Goal: Communication & Community: Ask a question

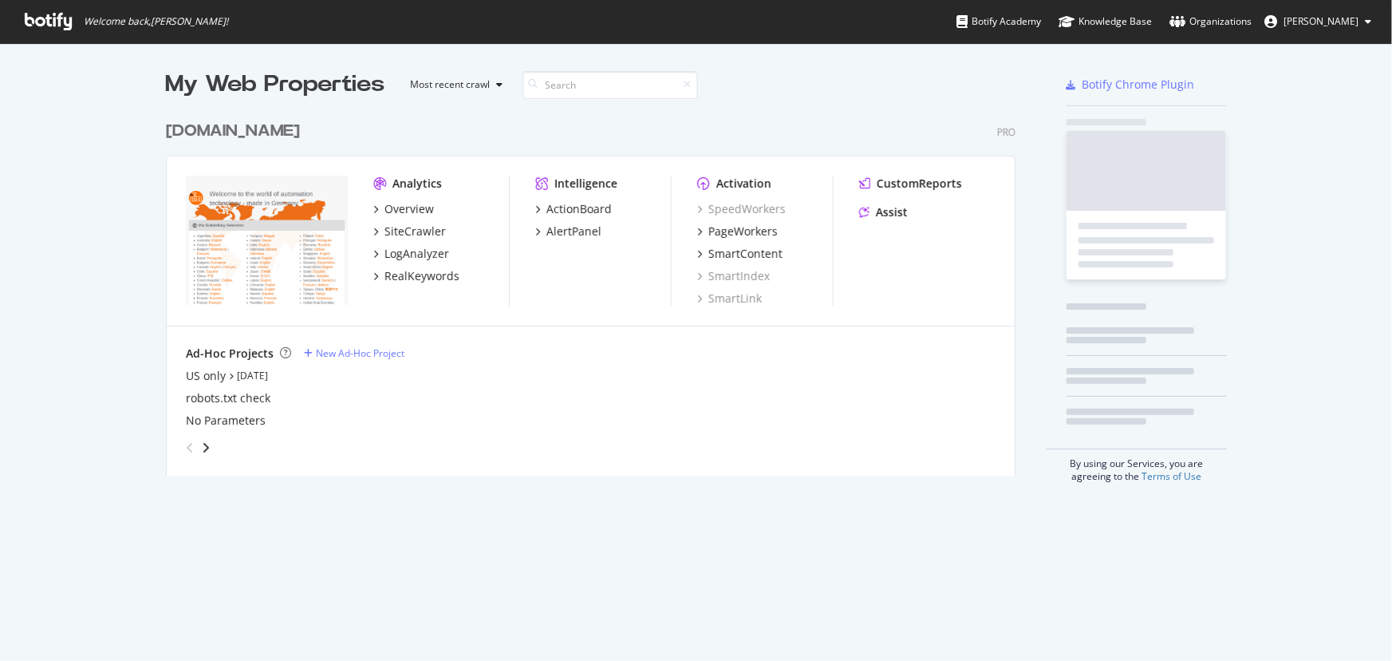
scroll to position [364, 851]
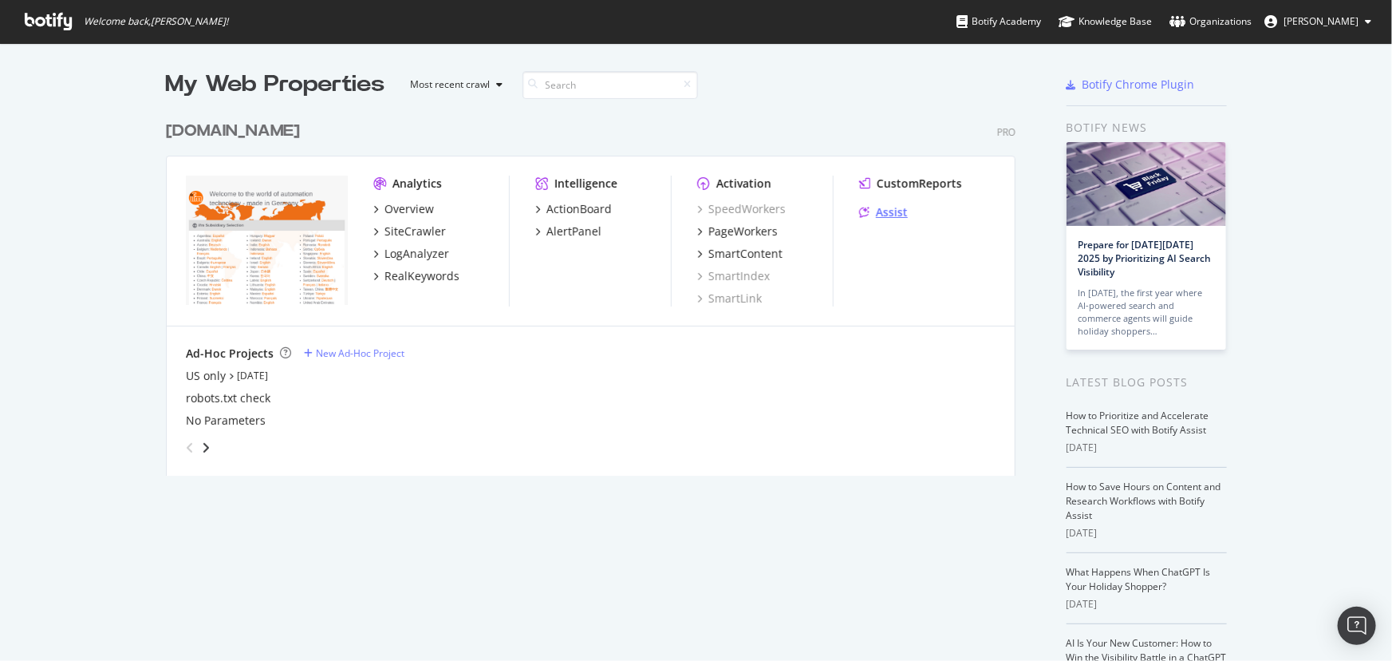
click at [864, 213] on div "Assist" at bounding box center [883, 212] width 49 height 16
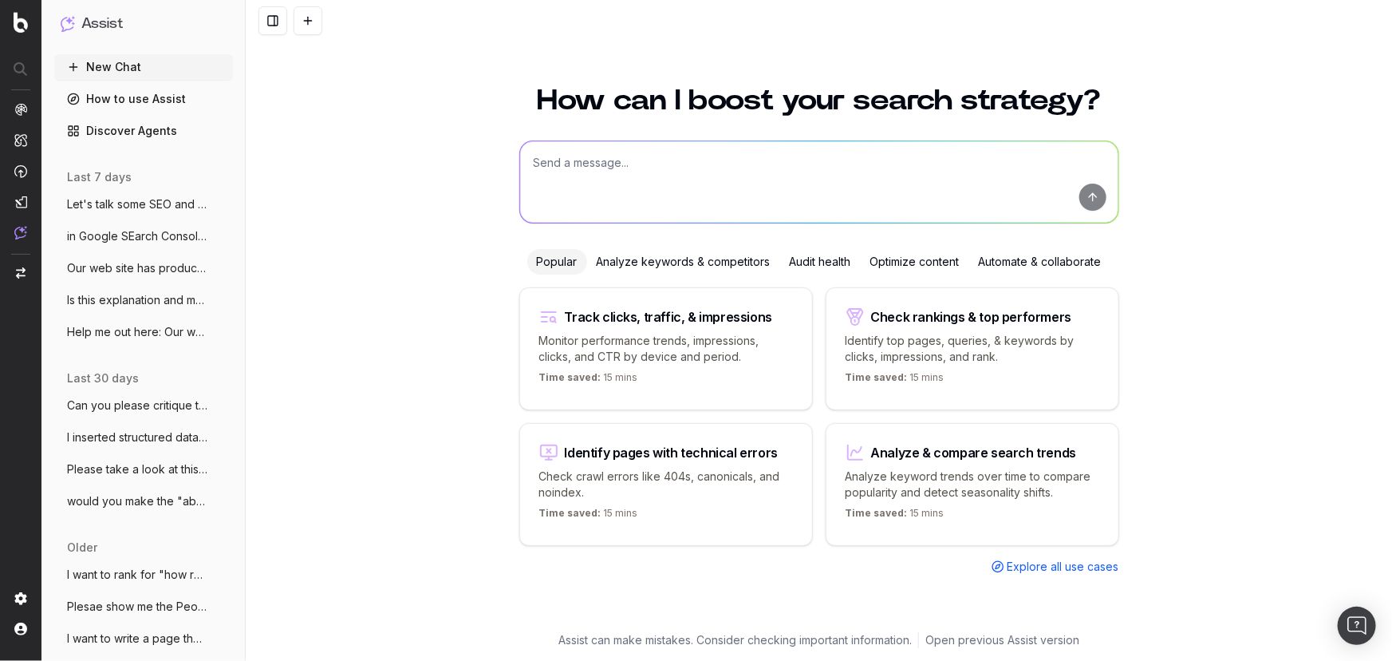
click at [631, 178] on textarea at bounding box center [819, 181] width 598 height 81
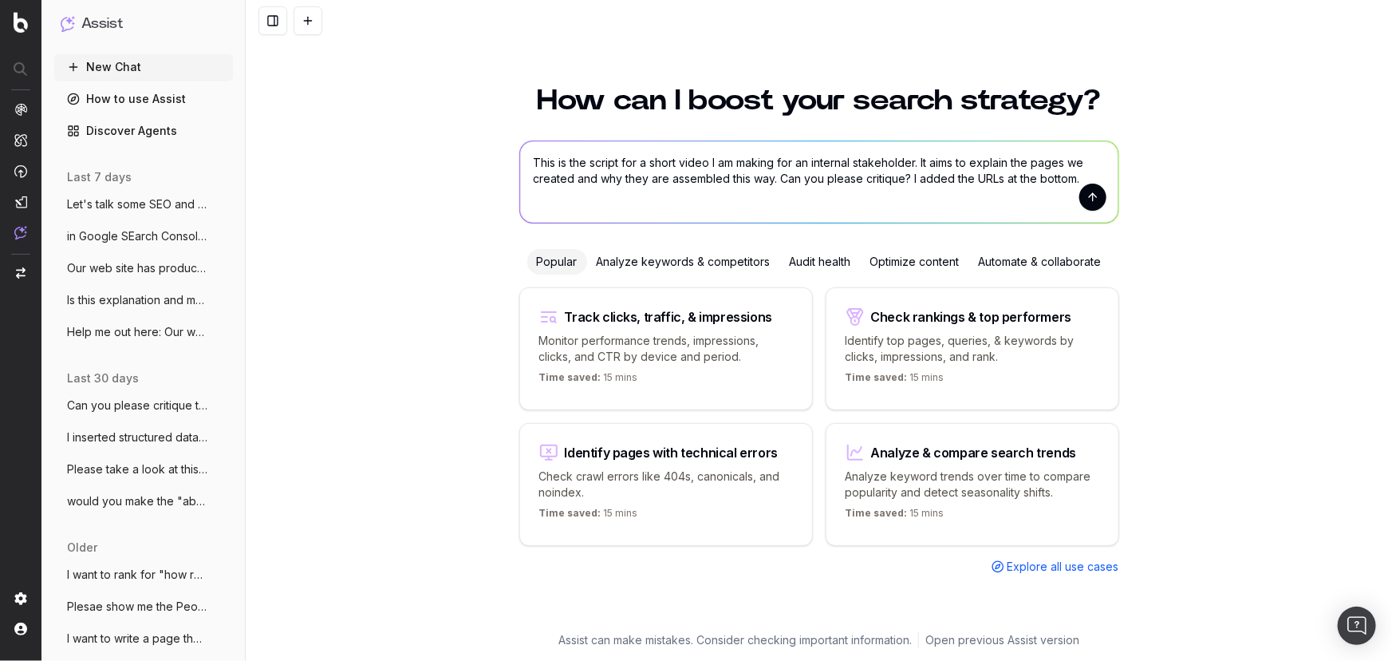
paste textarea "Hi [PERSON_NAME] [PERSON_NAME], Here are the drafts for the five pages we are p…"
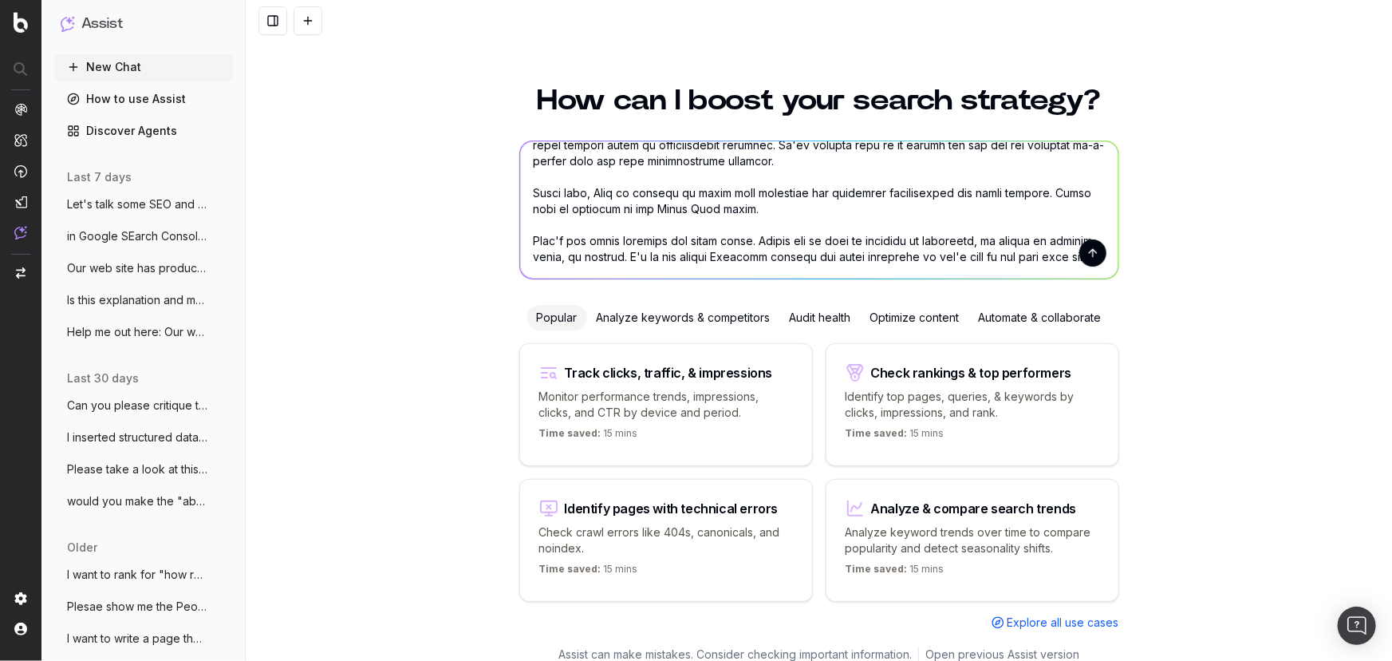
scroll to position [785, 0]
paste textarea "[URL][DOMAIN_NAME]"
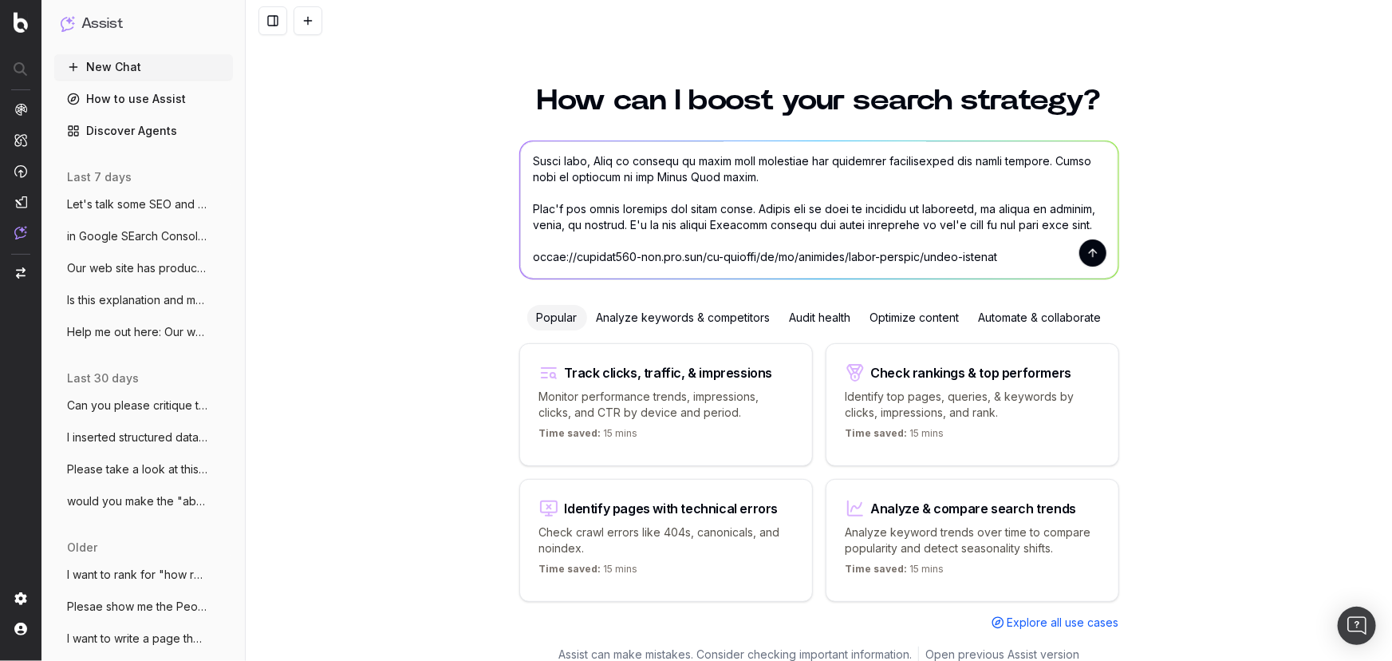
paste textarea "[URL][DOMAIN_NAME]"
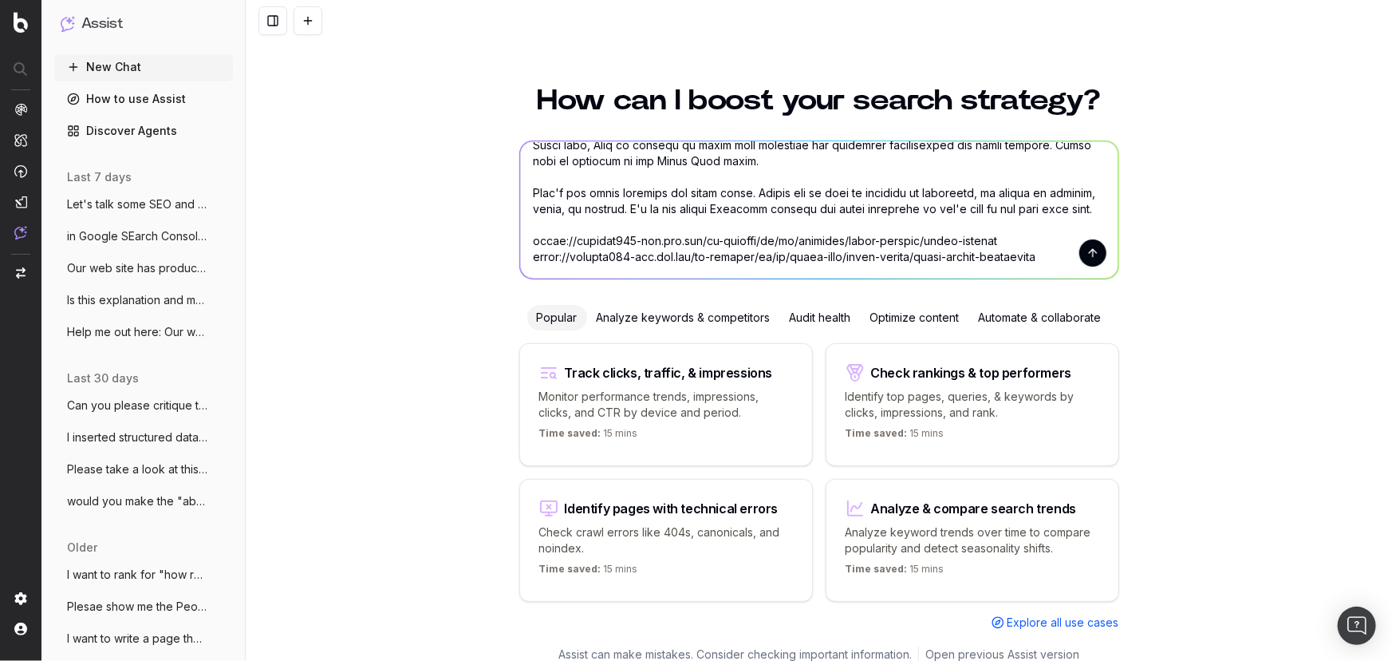
scroll to position [817, 0]
paste textarea "[URL][DOMAIN_NAME]"
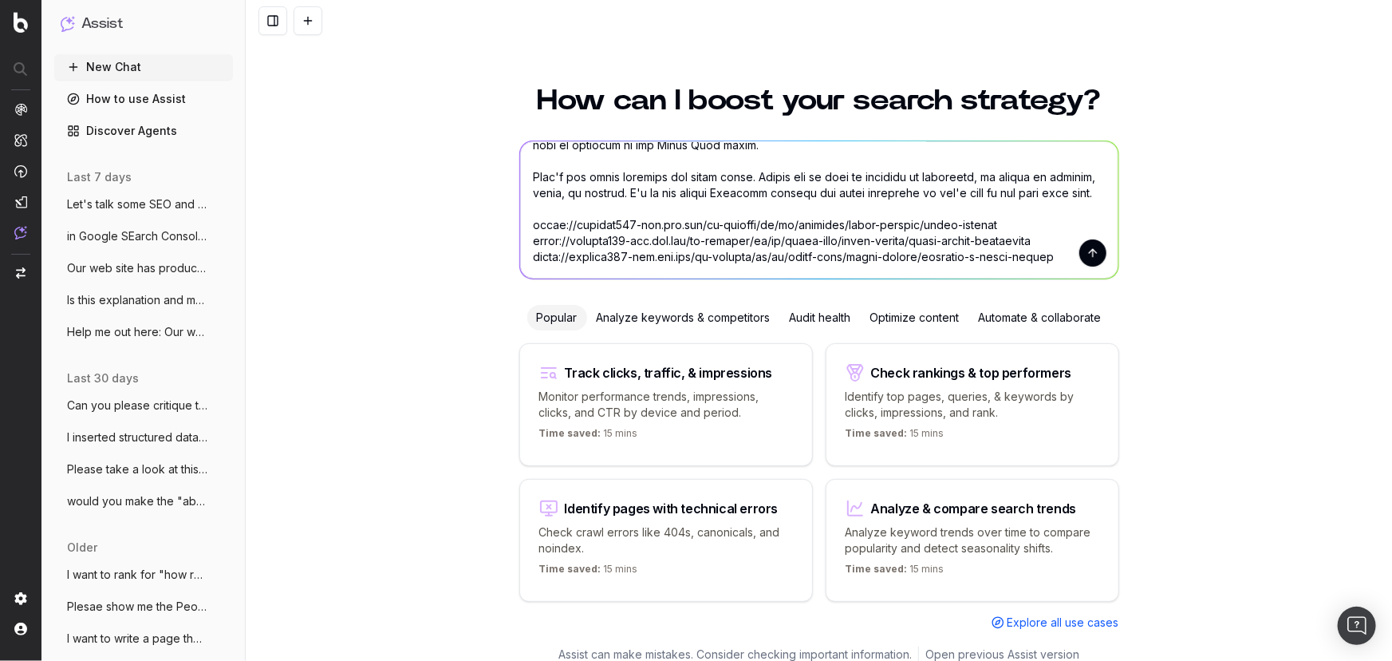
scroll to position [833, 0]
paste textarea "[URL][DOMAIN_NAME]"
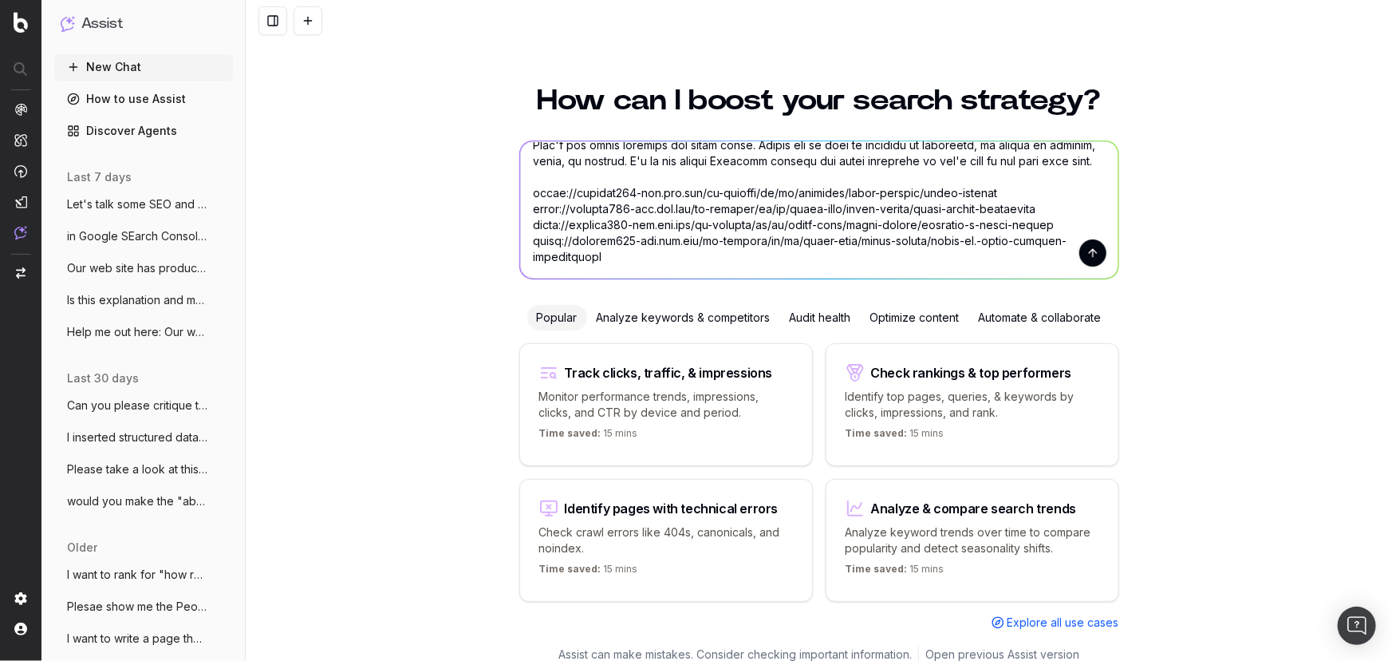
scroll to position [865, 0]
paste textarea "[URL][DOMAIN_NAME]"
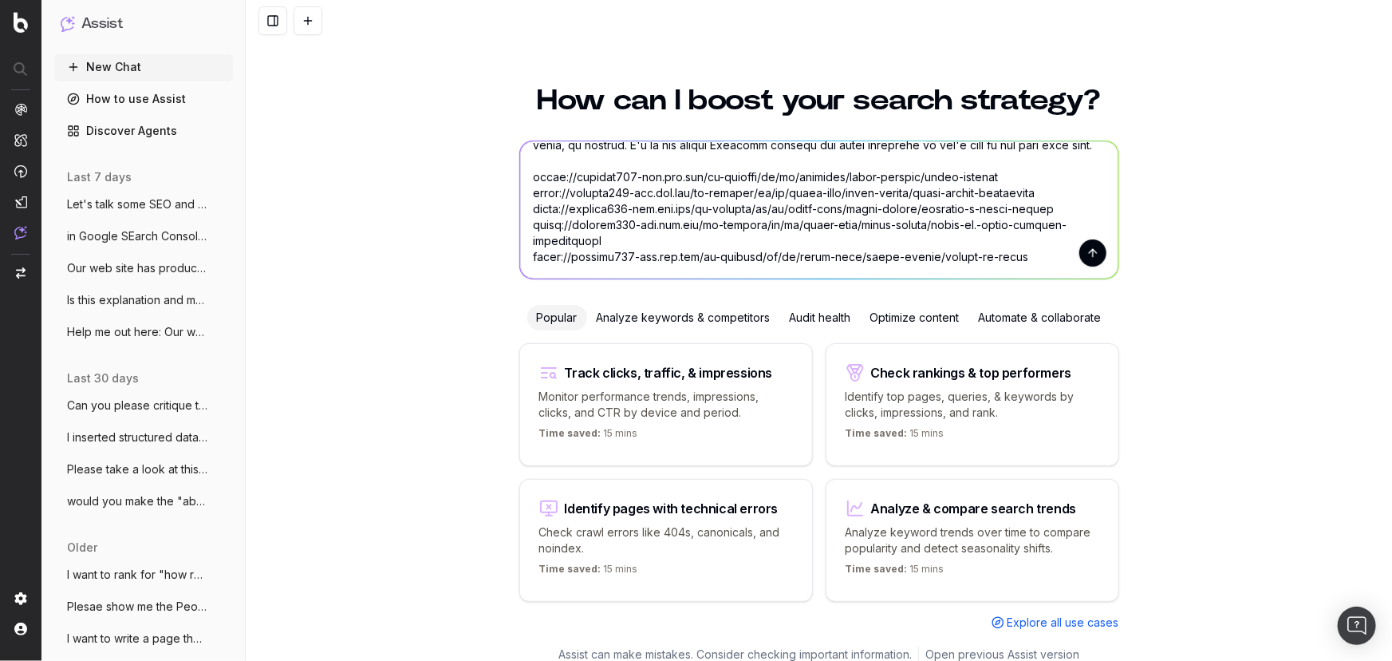
scroll to position [881, 0]
paste textarea "[URL][DOMAIN_NAME]"
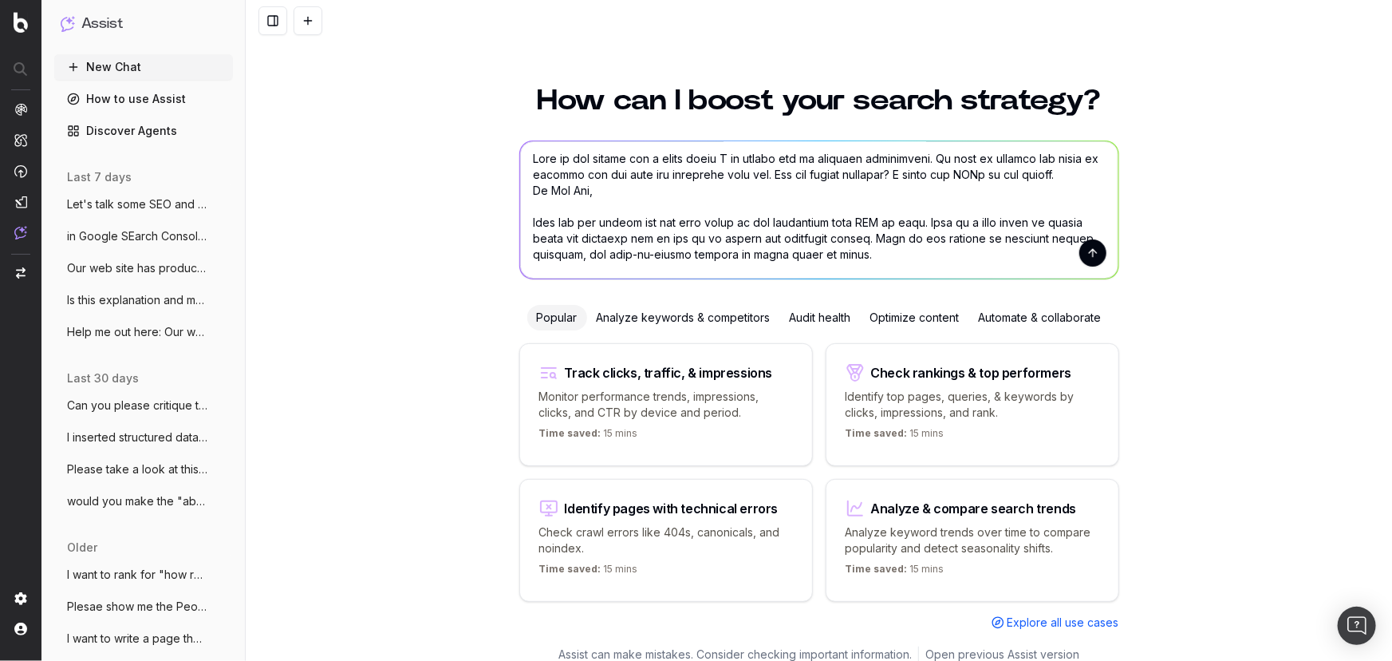
scroll to position [0, 0]
drag, startPoint x: 686, startPoint y: 225, endPoint x: 669, endPoint y: 227, distance: 17.7
click at [669, 227] on textarea at bounding box center [819, 209] width 598 height 137
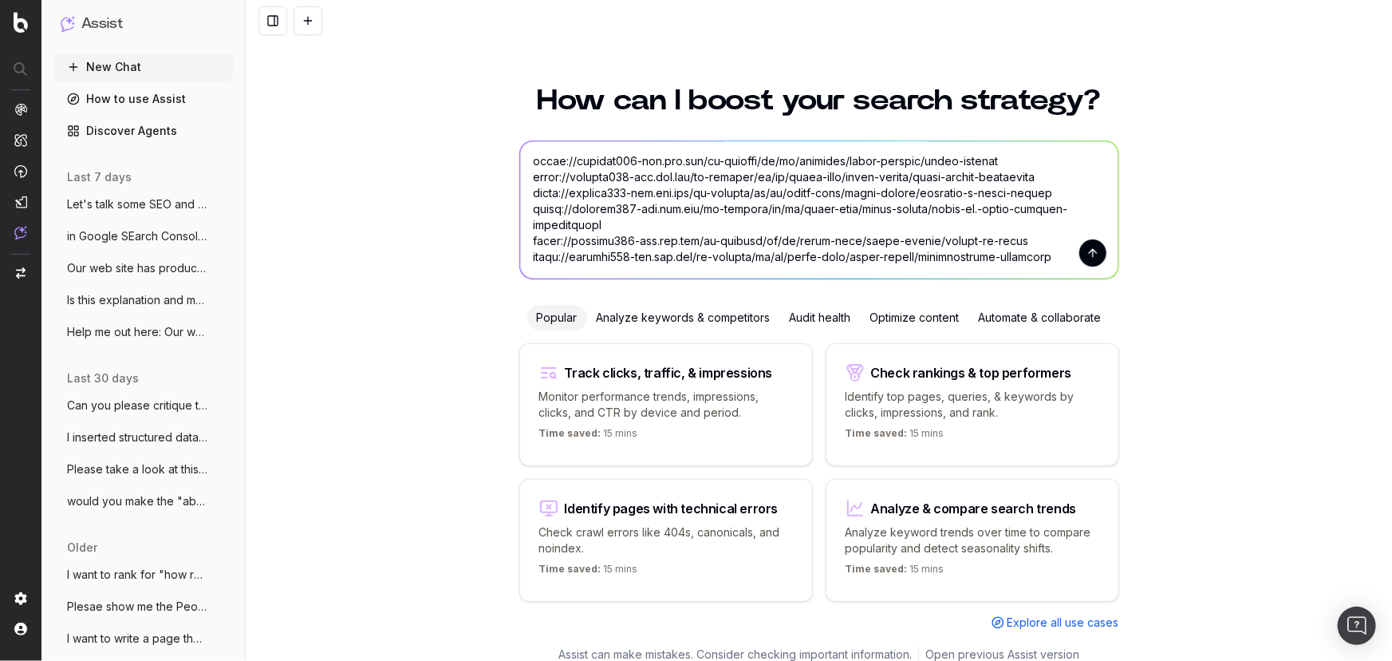
scroll to position [822, 0]
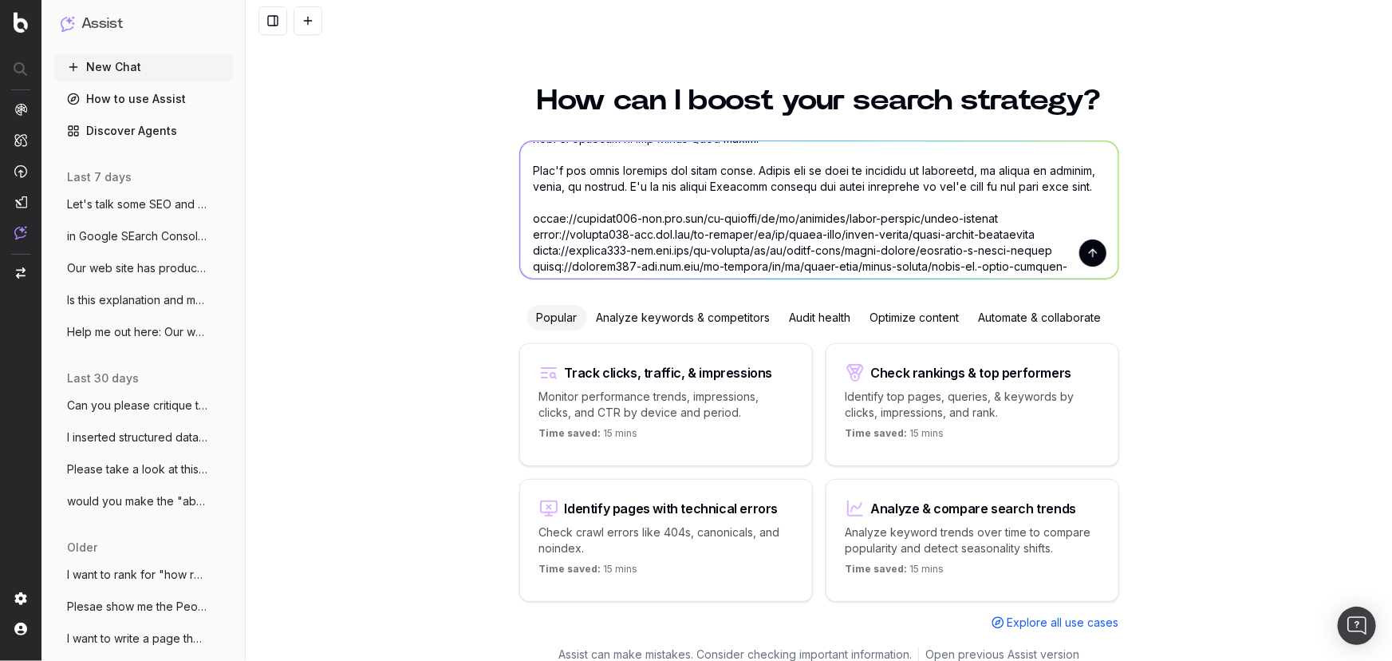
click at [620, 206] on textarea at bounding box center [819, 209] width 598 height 137
type textarea "This is the script for a short video I am making for an internal stakeholder. I…"
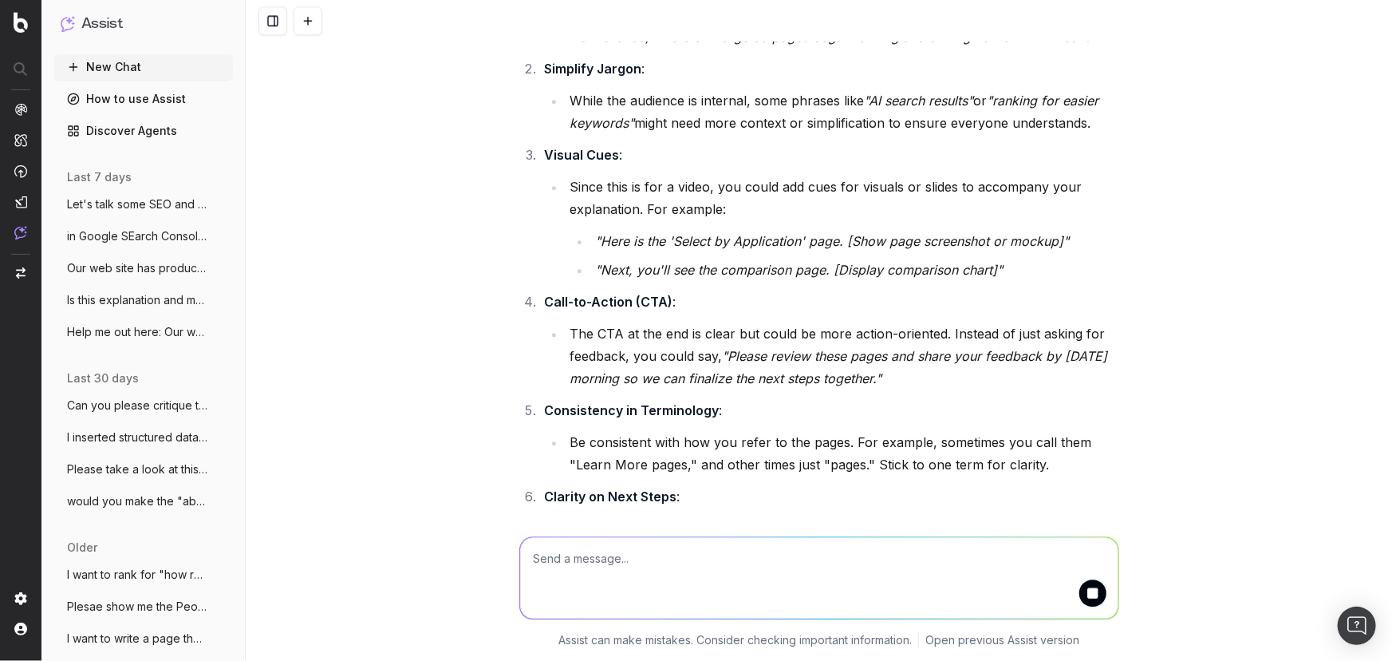
scroll to position [2103, 0]
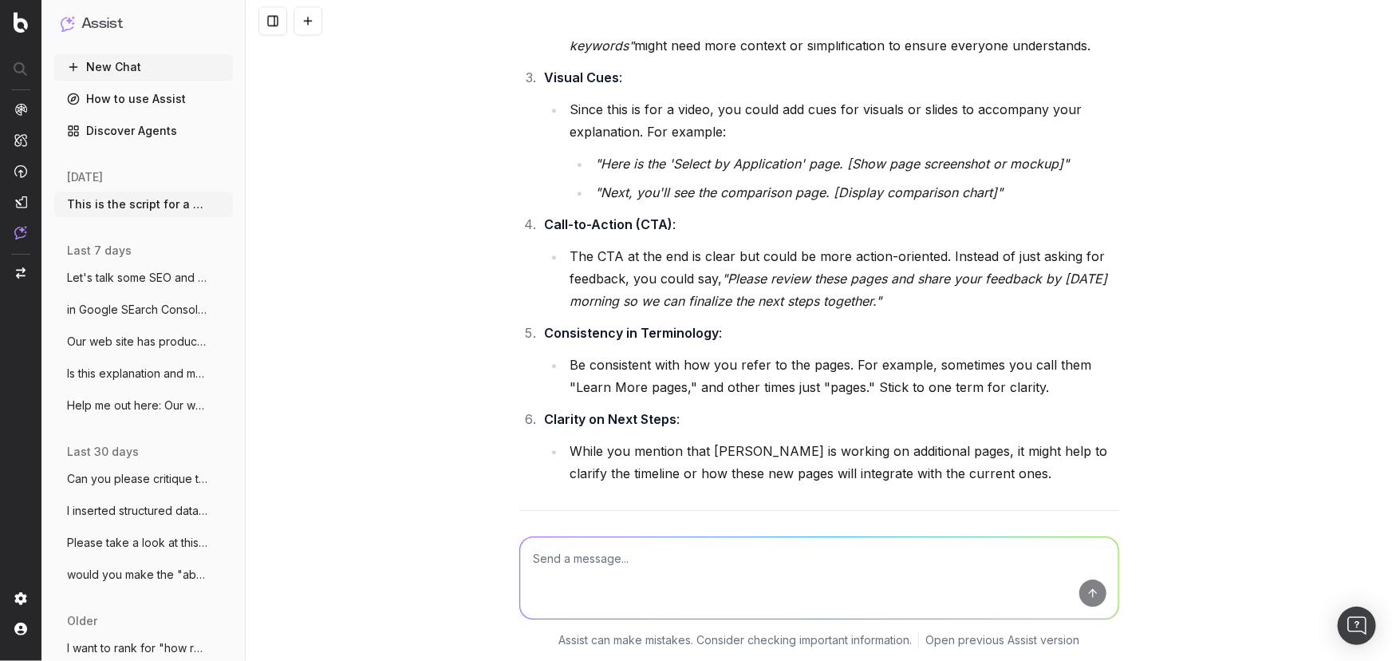
scroll to position [2176, 0]
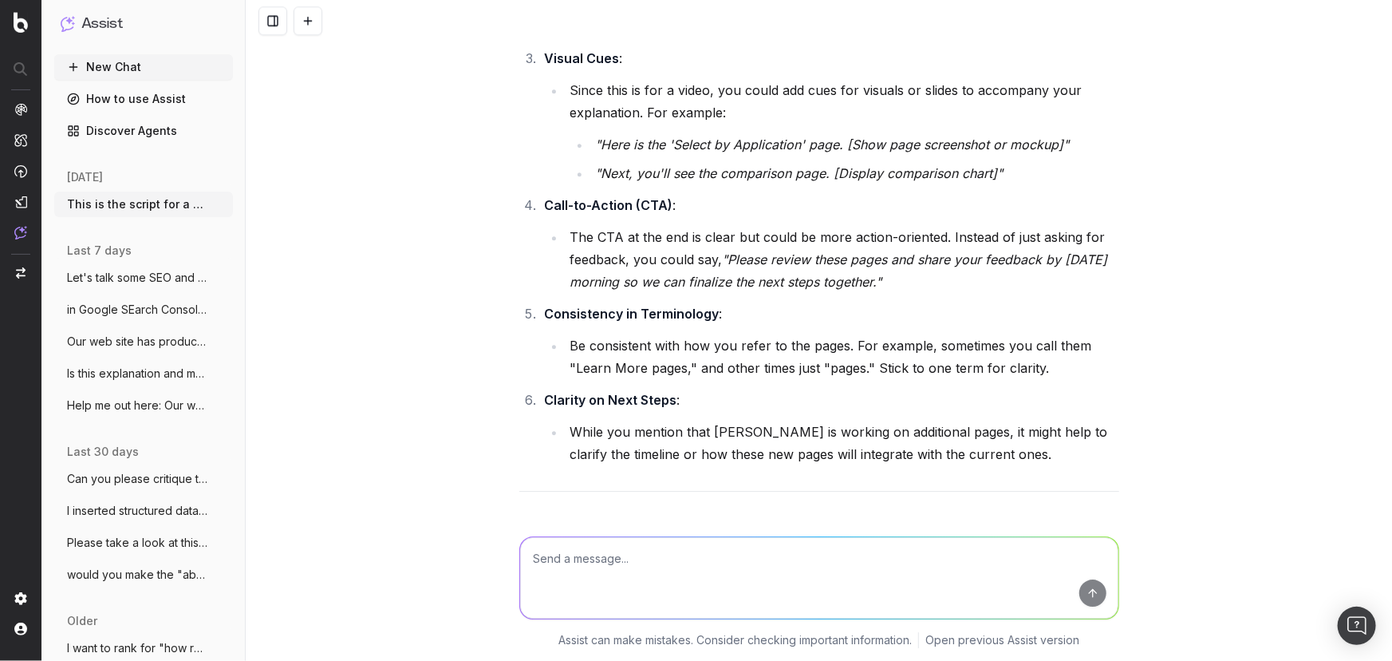
click at [598, 562] on textarea at bounding box center [819, 577] width 598 height 81
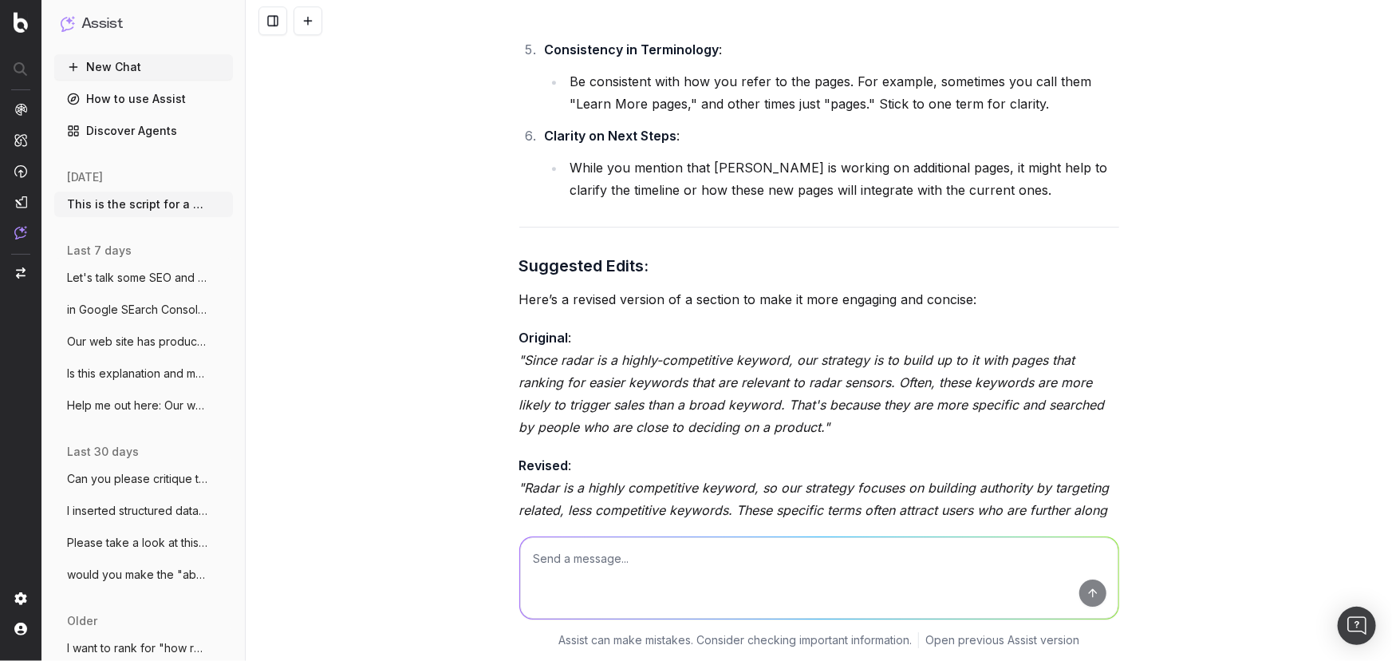
scroll to position [2465, 0]
